Goal: Task Accomplishment & Management: Manage account settings

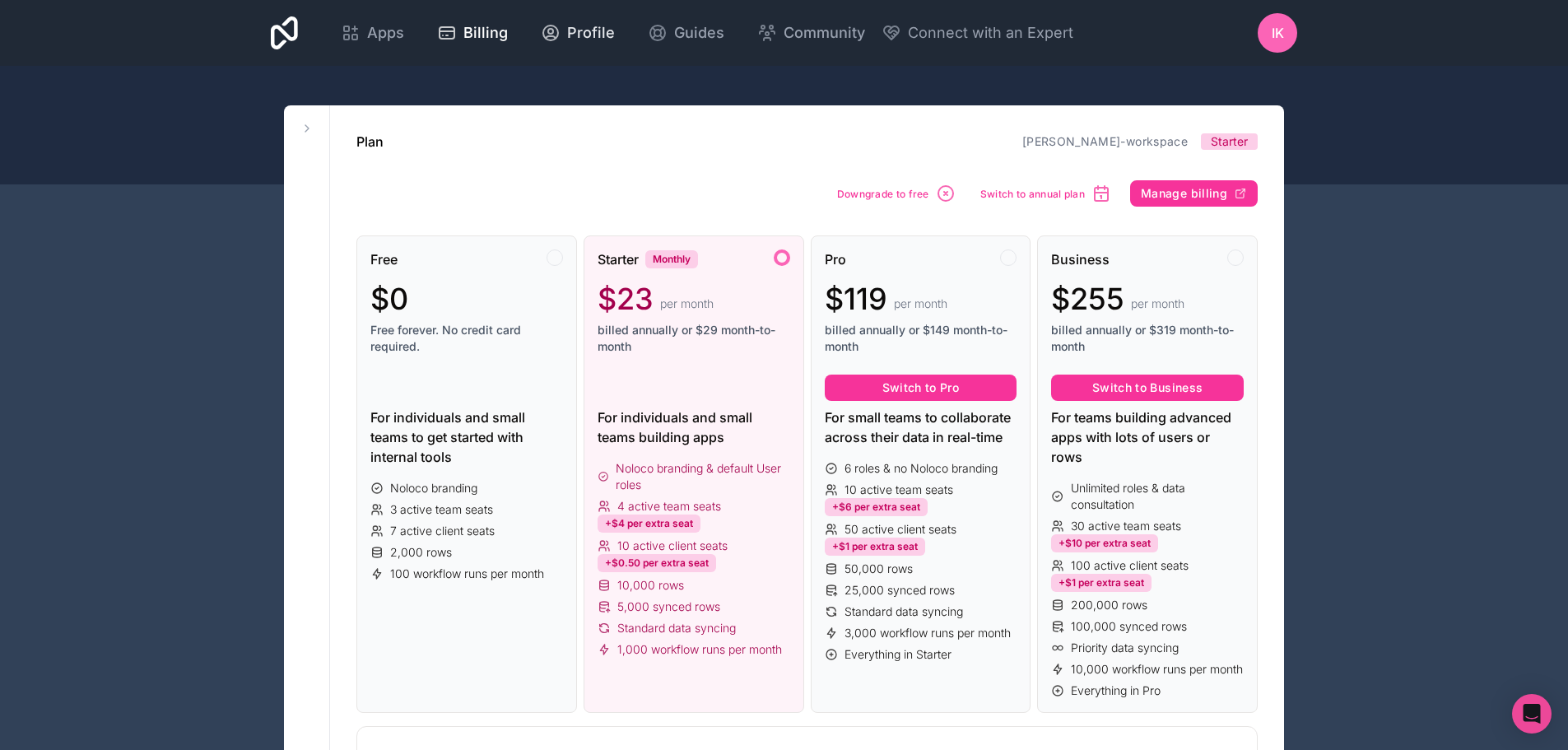
click at [577, 29] on span "Profile" at bounding box center [591, 33] width 48 height 23
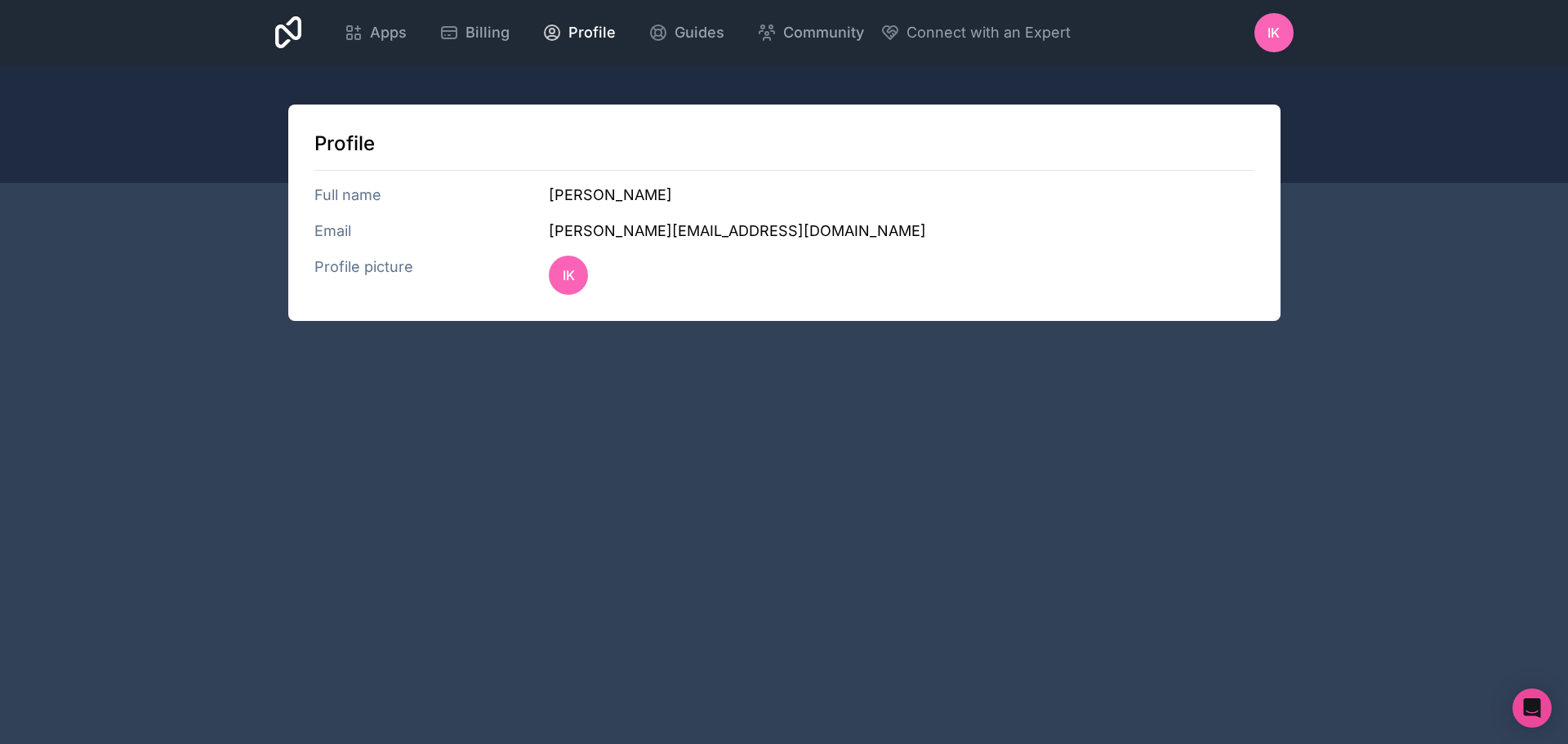
click at [336, 223] on h3 "Email" at bounding box center [432, 231] width 235 height 23
drag, startPoint x: 397, startPoint y: 288, endPoint x: 515, endPoint y: 277, distance: 118.5
click at [397, 288] on h3 "Profile picture" at bounding box center [432, 274] width 235 height 39
click at [566, 275] on span "IK" at bounding box center [568, 274] width 12 height 20
type input "C:\fakepath\Profil Pic Colour - [PERSON_NAME].png"
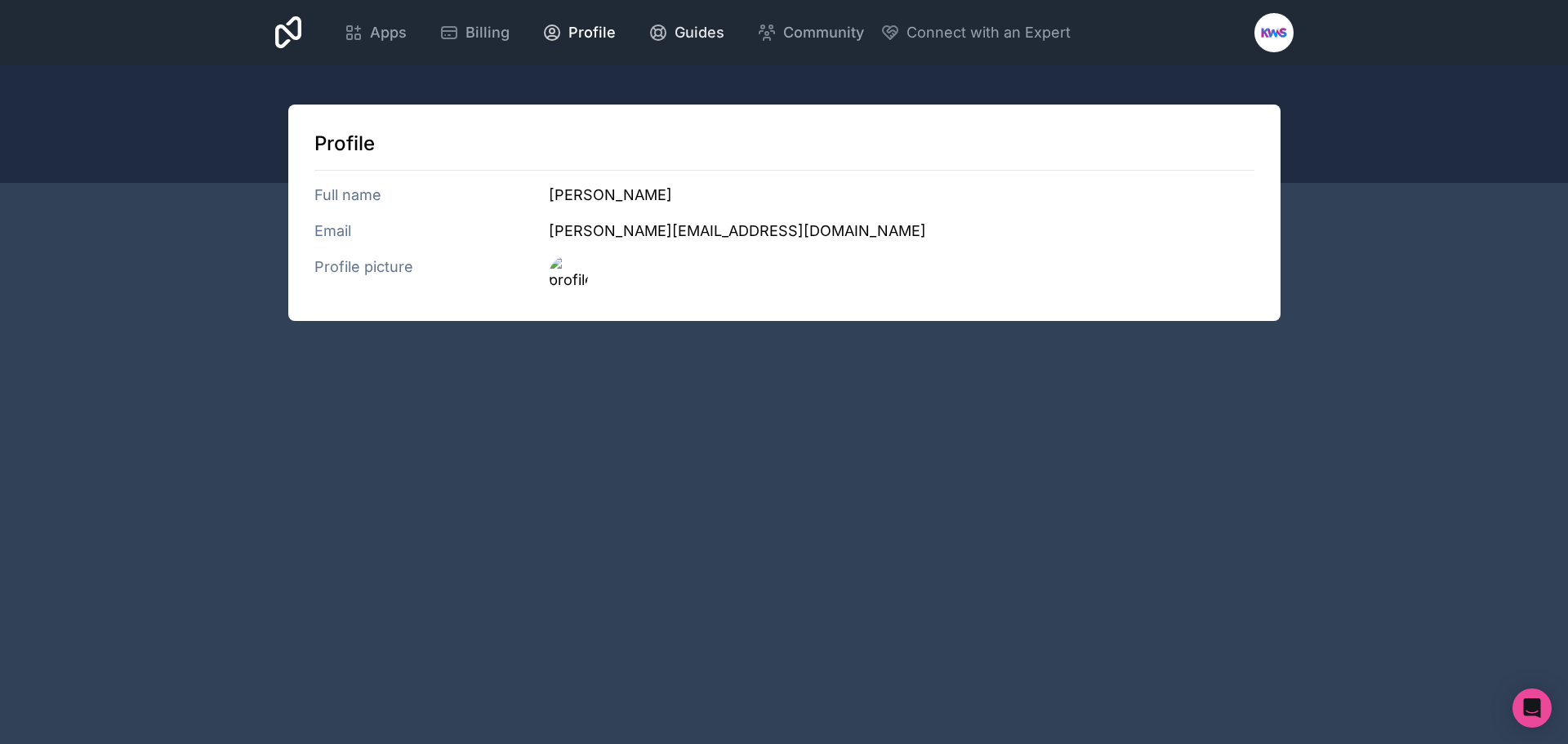
click at [697, 37] on span "Guides" at bounding box center [700, 32] width 50 height 23
click at [1260, 35] on div at bounding box center [1273, 32] width 39 height 39
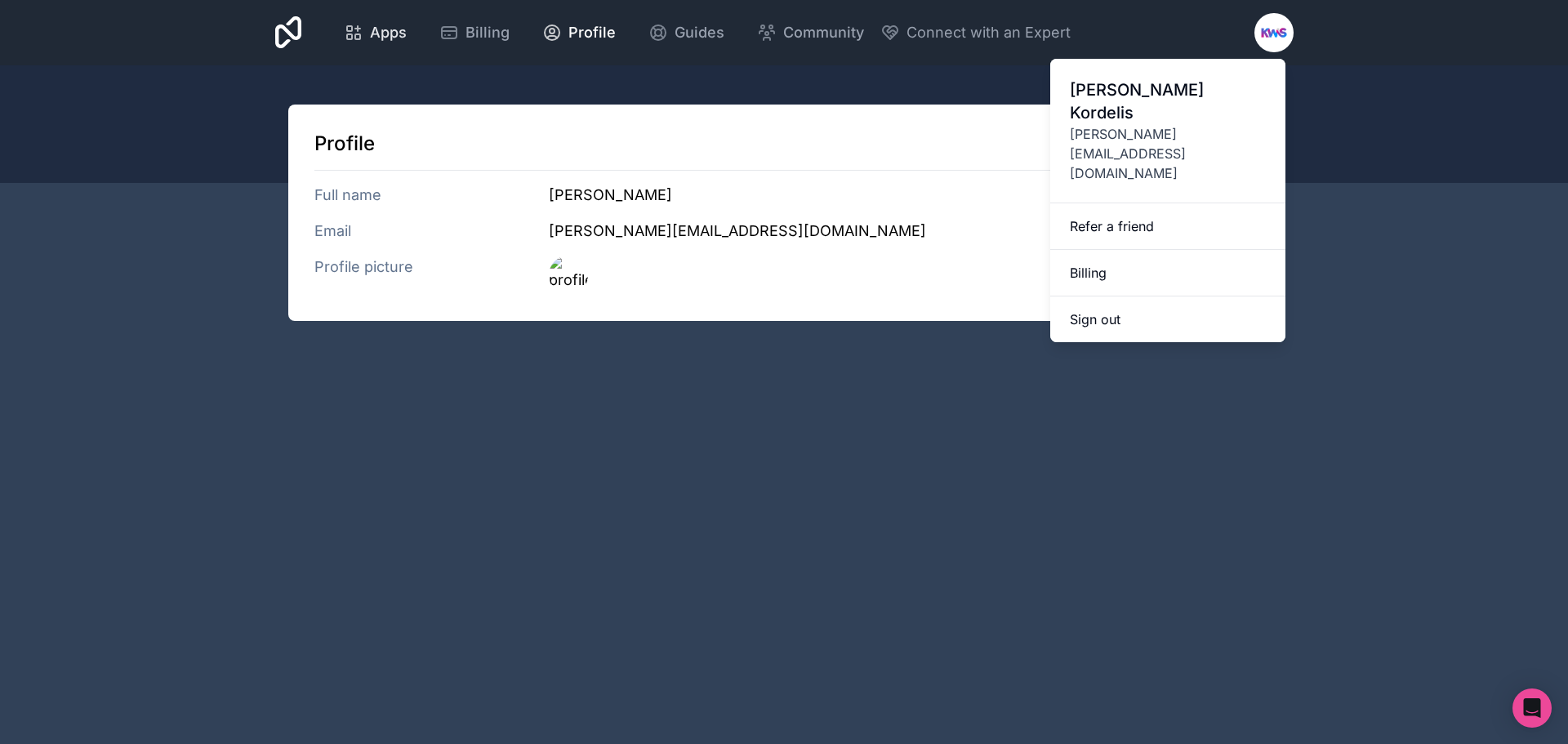
click at [375, 32] on span "Apps" at bounding box center [388, 32] width 37 height 23
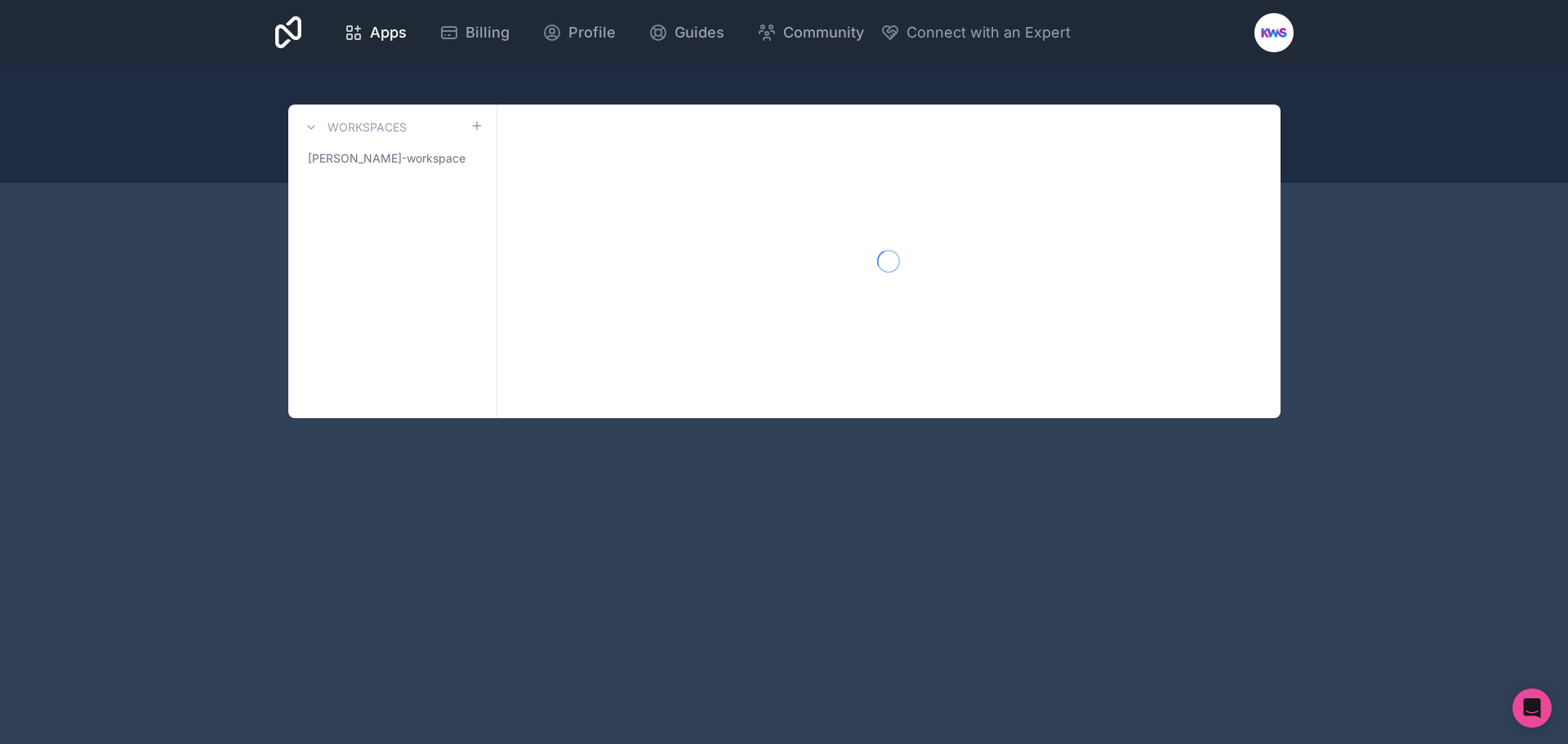
click at [301, 29] on icon at bounding box center [289, 32] width 27 height 32
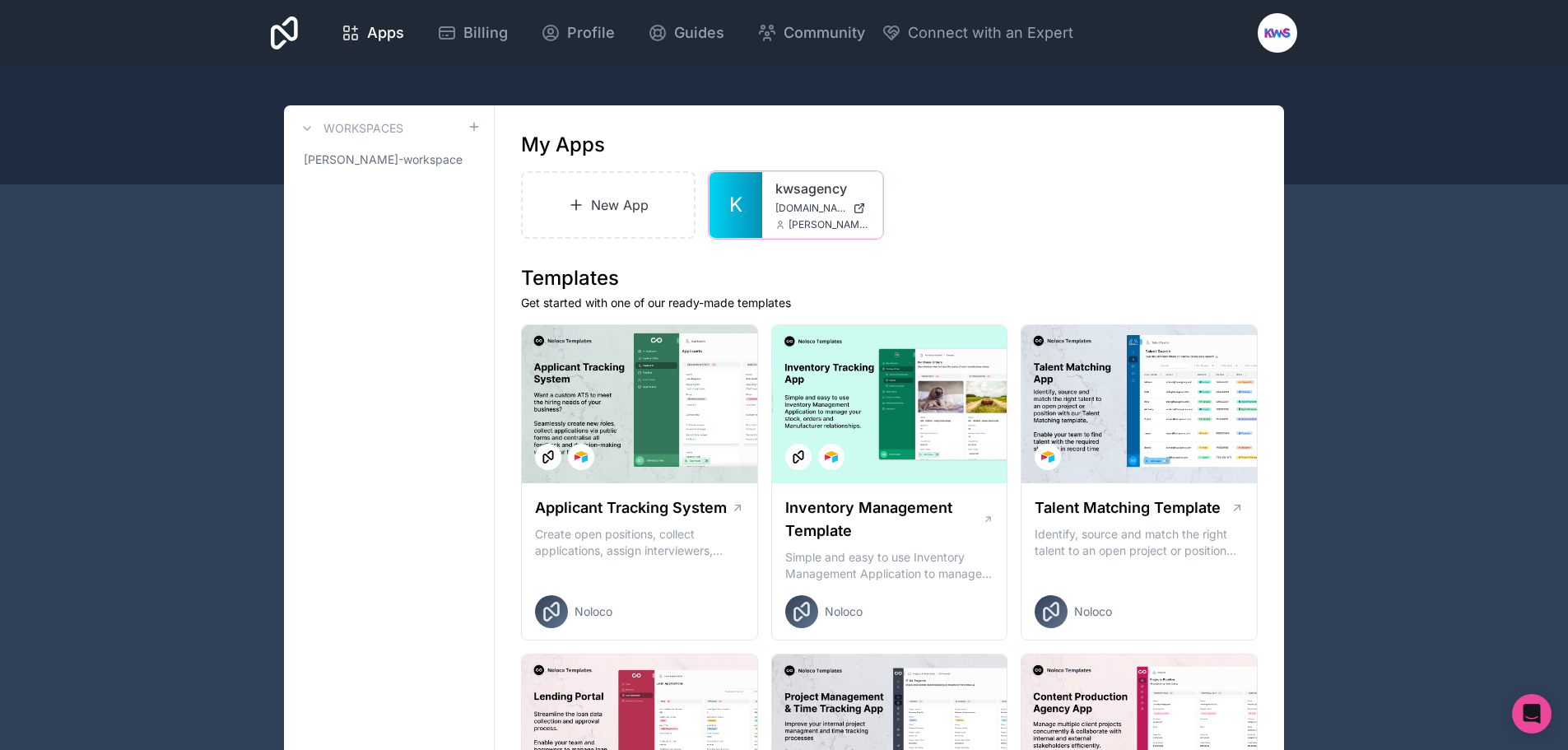
click at [0, 0] on div at bounding box center [0, 0] width 0 height 0
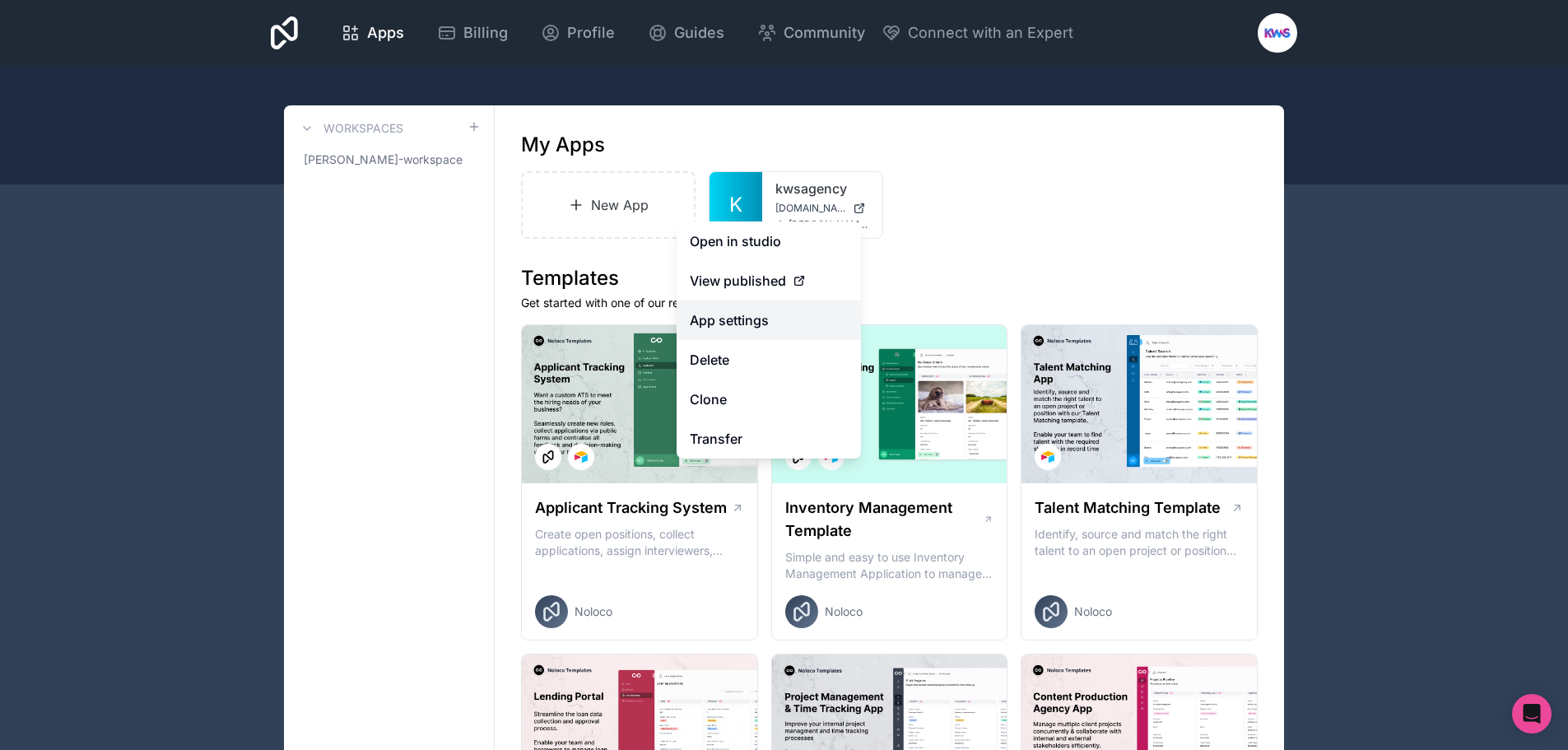
click at [762, 314] on link "App settings" at bounding box center [769, 320] width 184 height 39
